Goal: Task Accomplishment & Management: Use online tool/utility

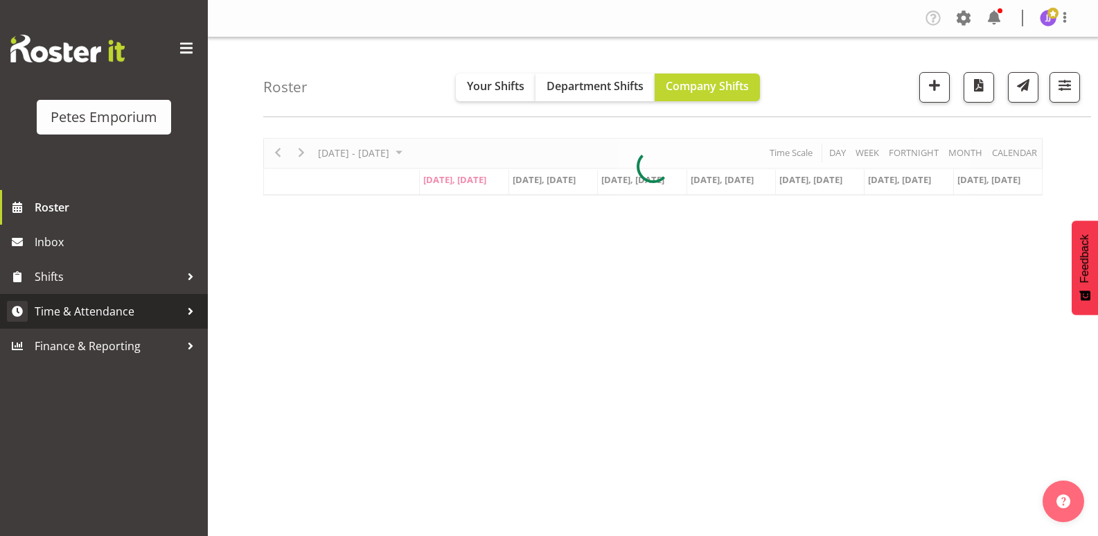
click at [126, 317] on span "Time & Attendance" at bounding box center [108, 311] width 146 height 21
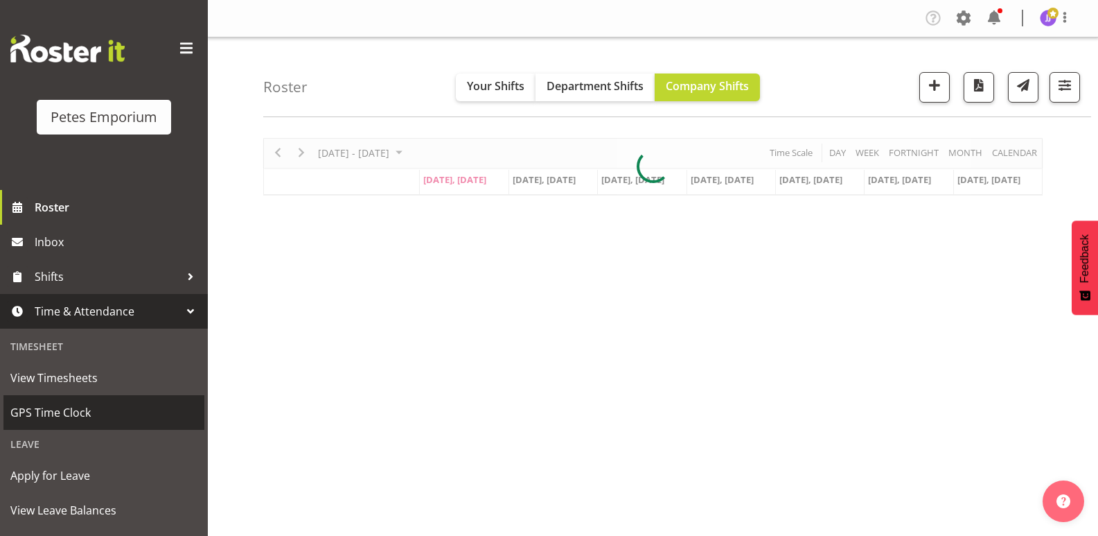
click at [101, 412] on span "GPS Time Clock" at bounding box center [103, 412] width 187 height 21
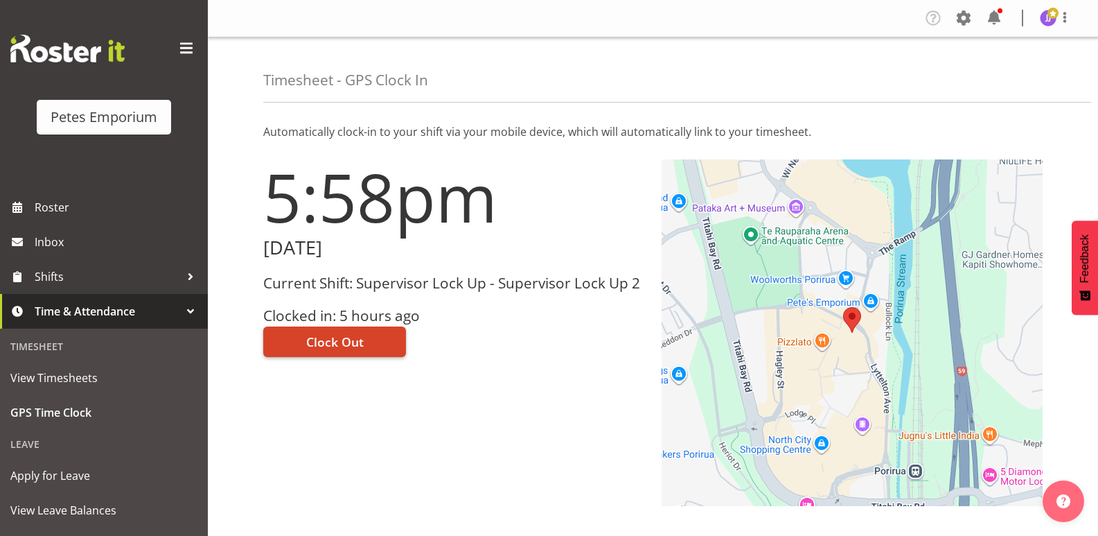
click at [312, 342] on span "Clock Out" at bounding box center [335, 342] width 58 height 18
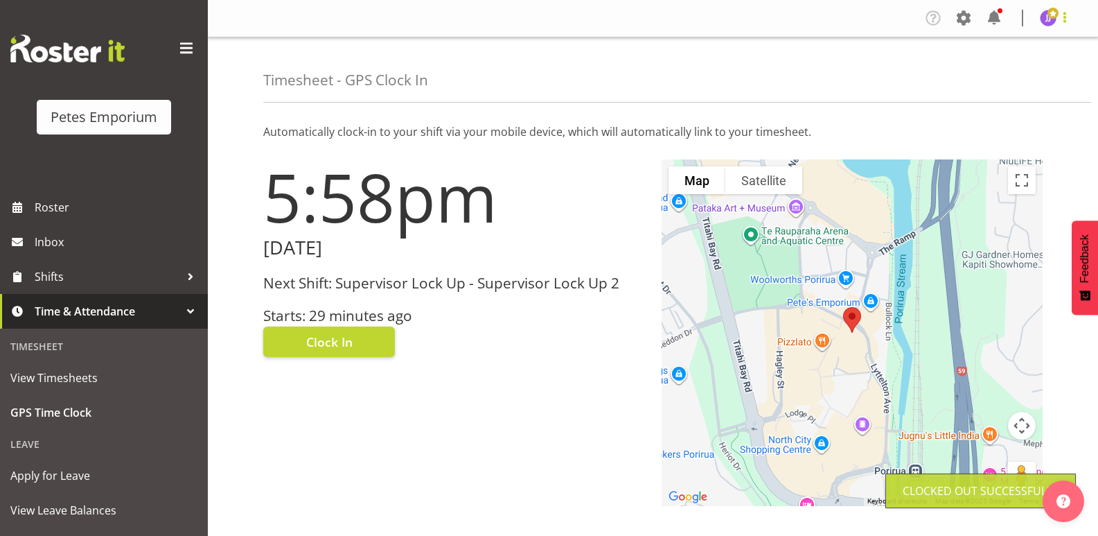
click at [1057, 16] on span at bounding box center [1065, 17] width 17 height 17
click at [1014, 67] on link "Log Out" at bounding box center [1006, 72] width 133 height 25
